Goal: Communication & Community: Participate in discussion

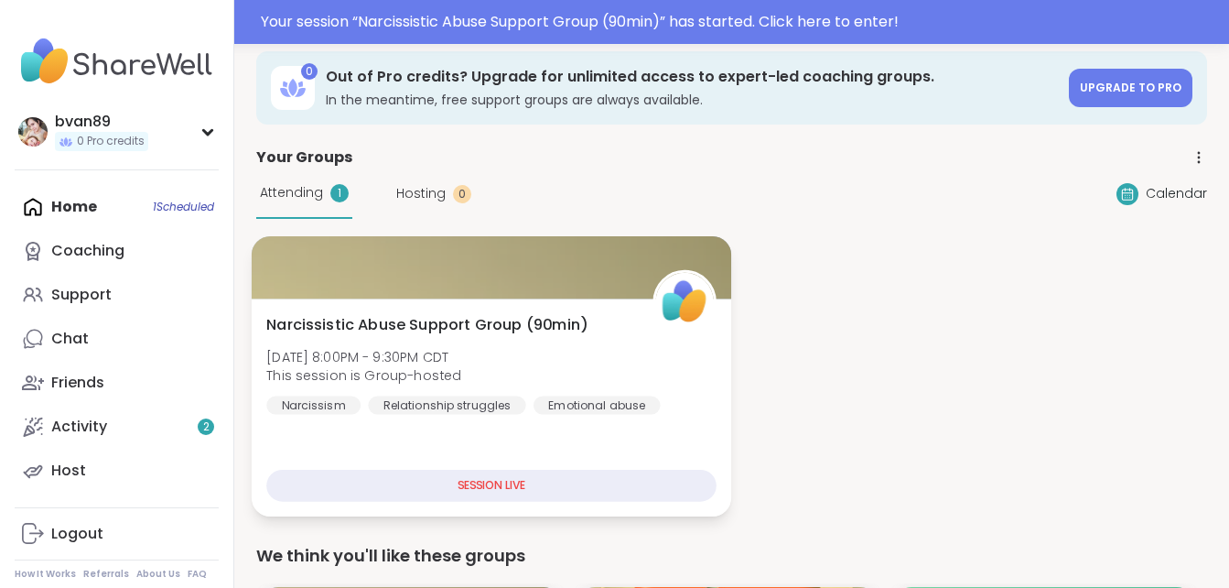
scroll to position [59, 0]
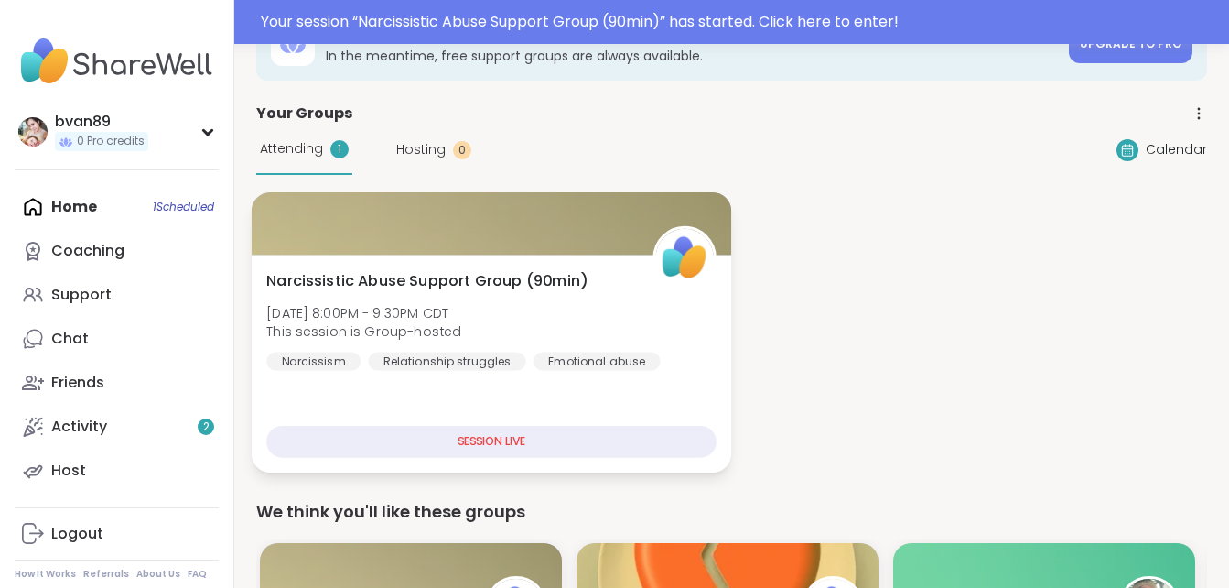
click at [556, 351] on div "Emotional abuse" at bounding box center [597, 360] width 127 height 18
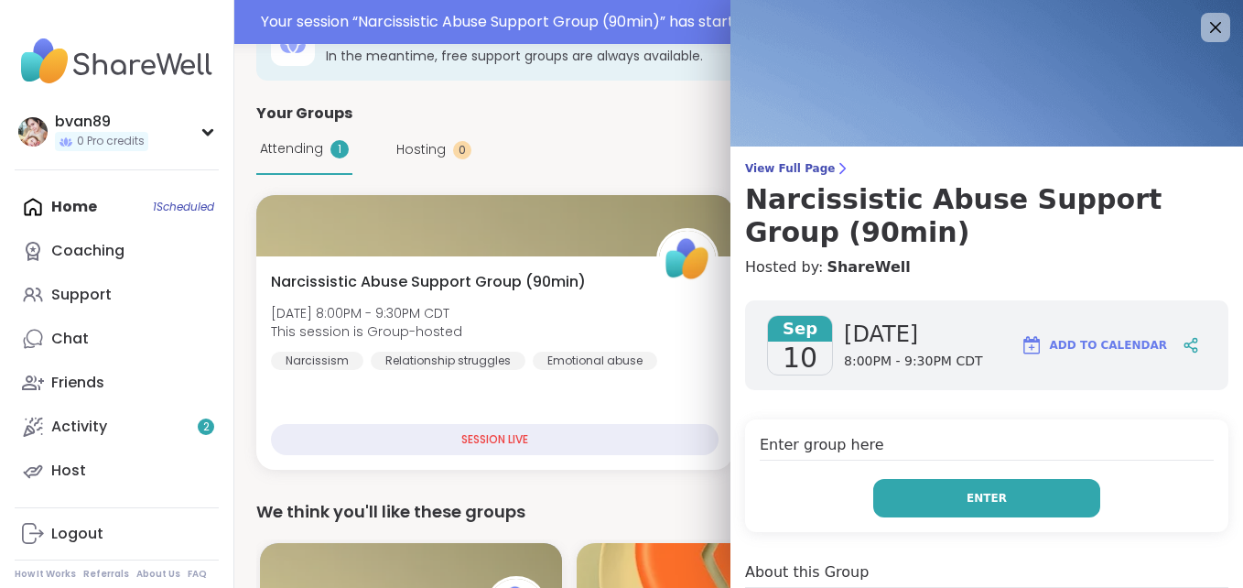
click at [934, 509] on button "Enter" at bounding box center [986, 498] width 227 height 38
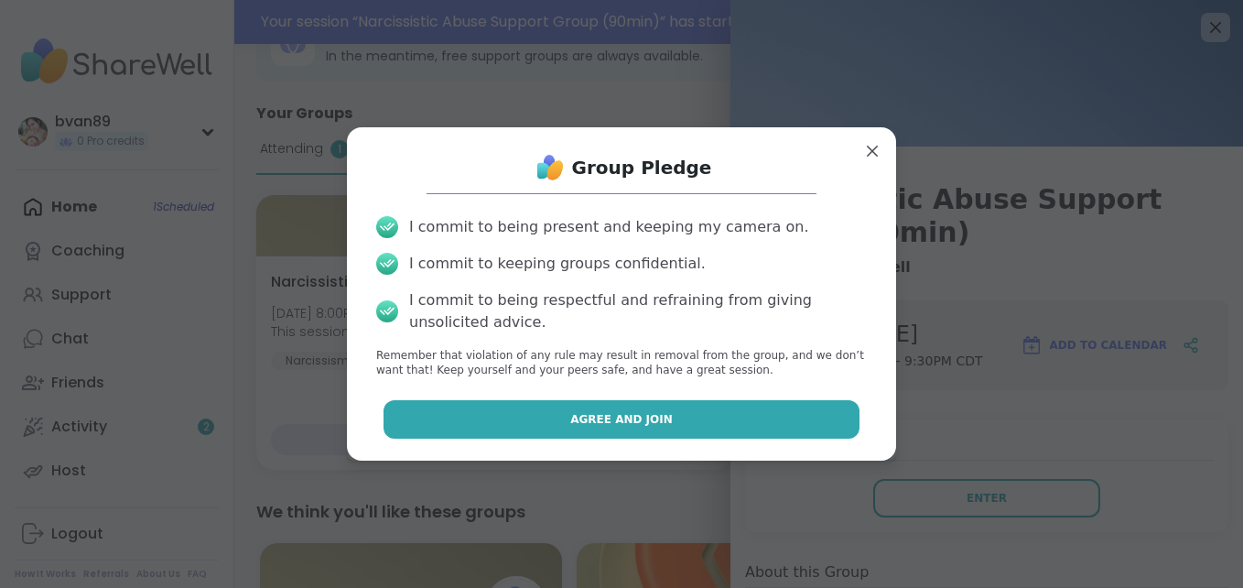
click at [746, 416] on button "Agree and Join" at bounding box center [621, 419] width 477 height 38
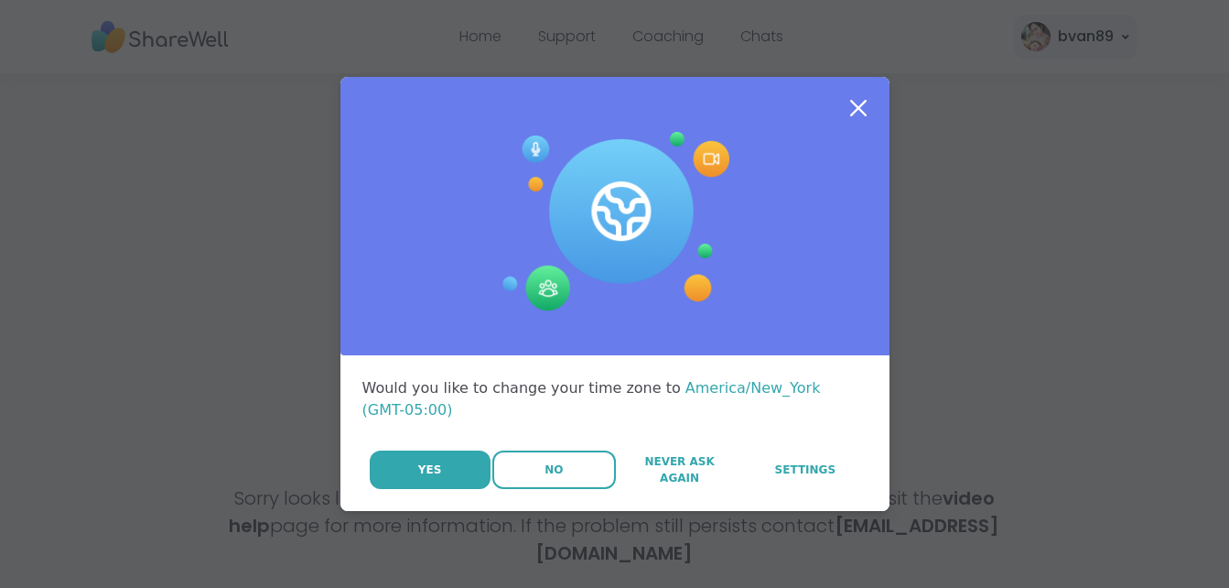
click at [528, 475] on button "No" at bounding box center [554, 469] width 124 height 38
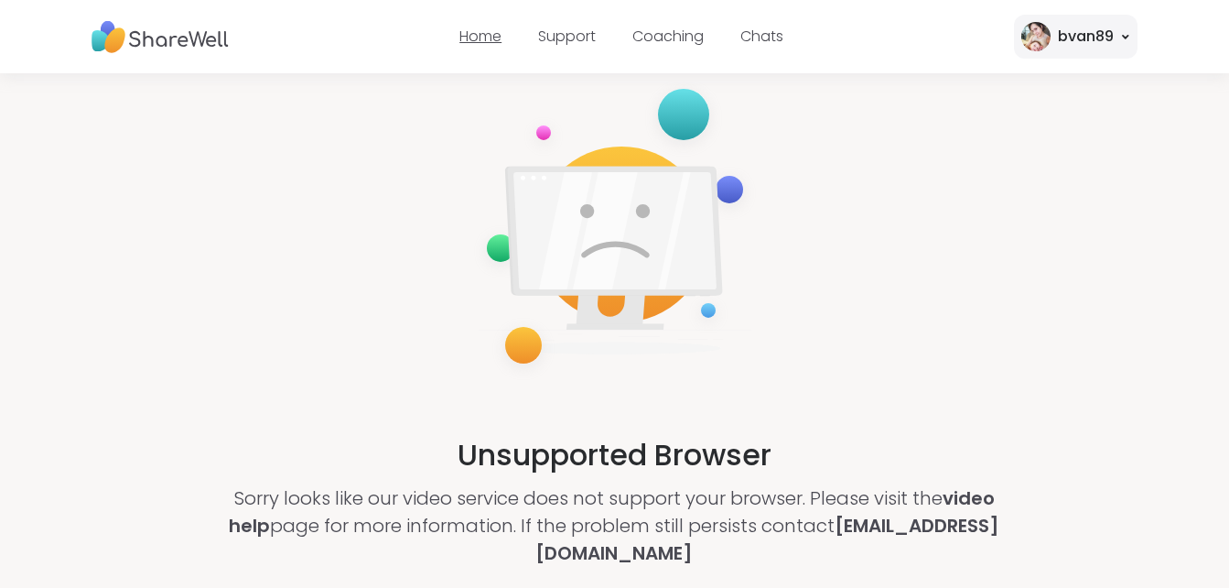
click at [480, 36] on link "Home" at bounding box center [480, 36] width 42 height 21
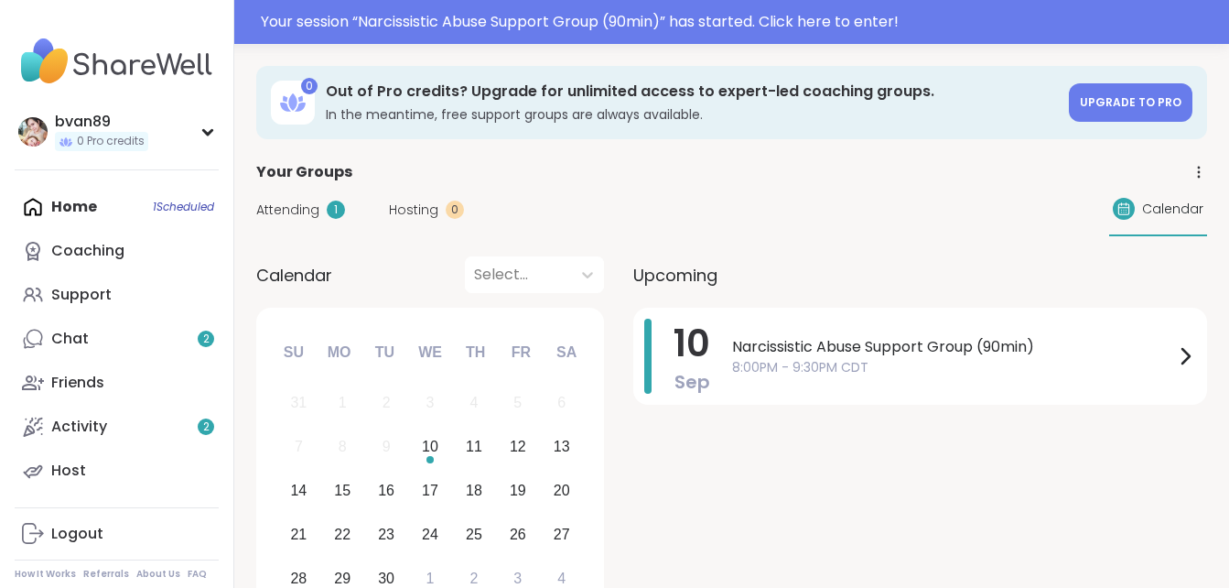
click at [311, 202] on span "Attending" at bounding box center [287, 209] width 63 height 19
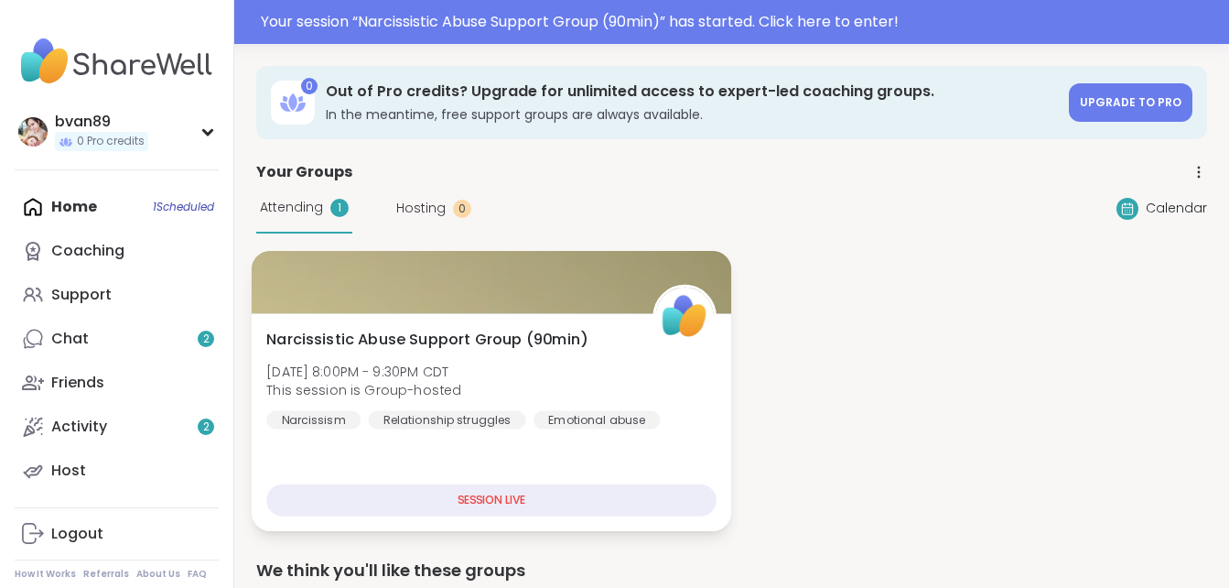
drag, startPoint x: 479, startPoint y: 485, endPoint x: 469, endPoint y: 497, distance: 15.6
click at [469, 497] on div "SESSION LIVE" at bounding box center [490, 500] width 449 height 32
drag, startPoint x: 469, startPoint y: 497, endPoint x: 438, endPoint y: 459, distance: 48.2
click at [438, 459] on div "Narcissistic Abuse Support Group (90min) [DATE] 8:00PM - 9:30PM CDT This sessio…" at bounding box center [492, 422] width 480 height 218
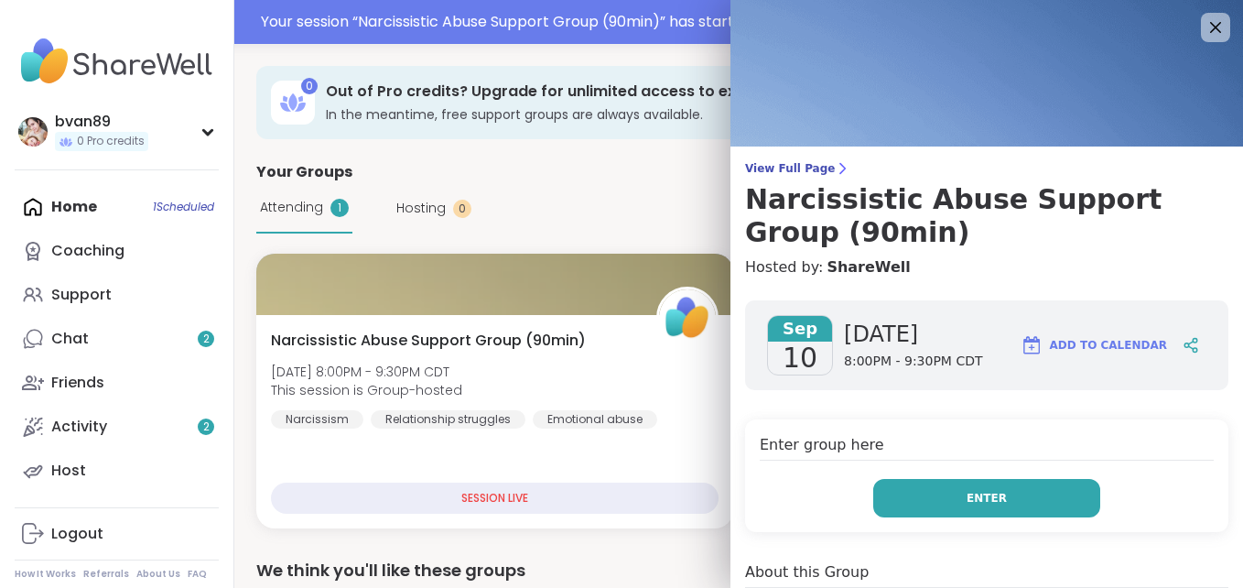
click at [981, 489] on button "Enter" at bounding box center [986, 498] width 227 height 38
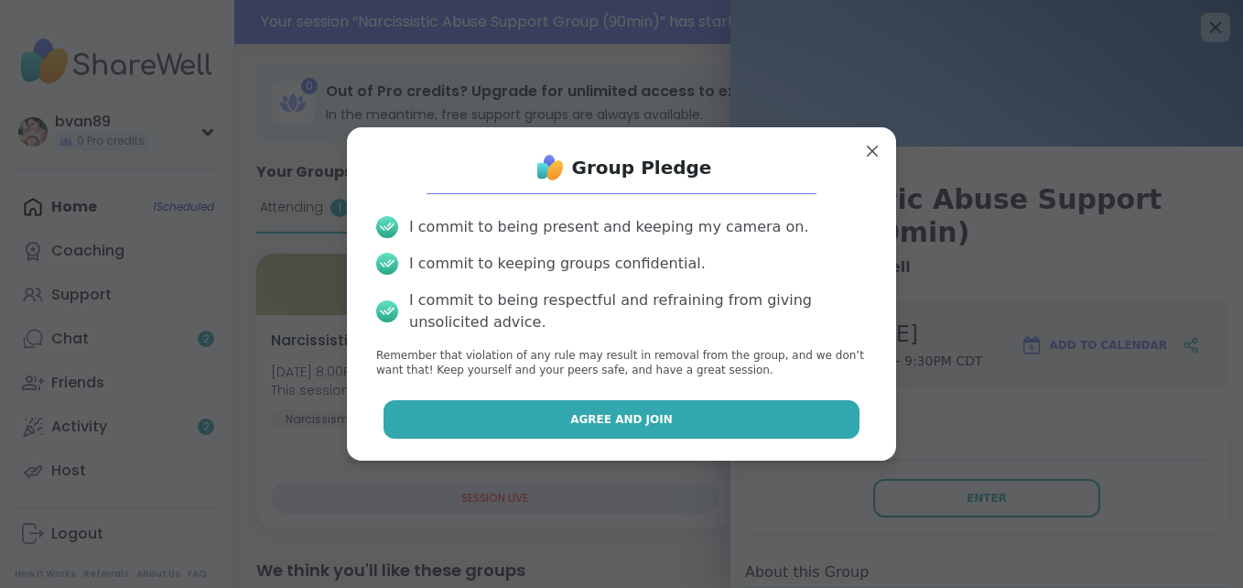
click at [688, 409] on button "Agree and Join" at bounding box center [621, 419] width 477 height 38
